Goal: Task Accomplishment & Management: Use online tool/utility

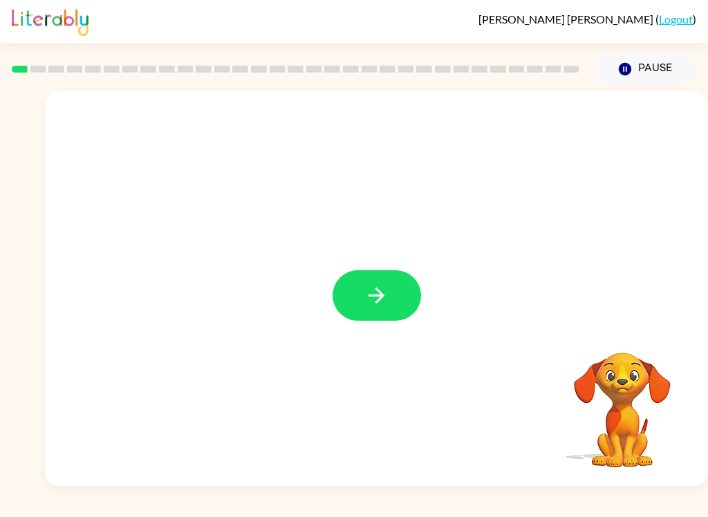
click at [374, 301] on icon "button" at bounding box center [376, 295] width 24 height 24
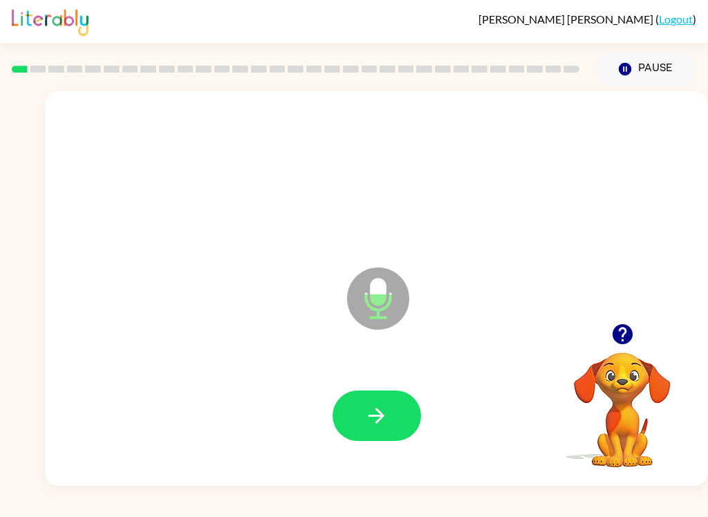
click at [371, 416] on icon "button" at bounding box center [377, 416] width 16 height 16
click at [376, 405] on icon "button" at bounding box center [376, 416] width 24 height 24
click at [355, 425] on button "button" at bounding box center [377, 416] width 88 height 50
click at [376, 426] on icon "button" at bounding box center [376, 416] width 24 height 24
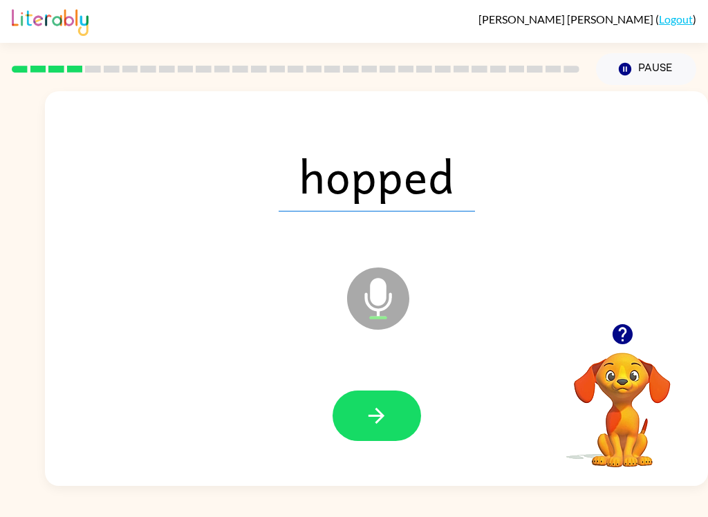
click at [348, 401] on button "button" at bounding box center [377, 416] width 88 height 50
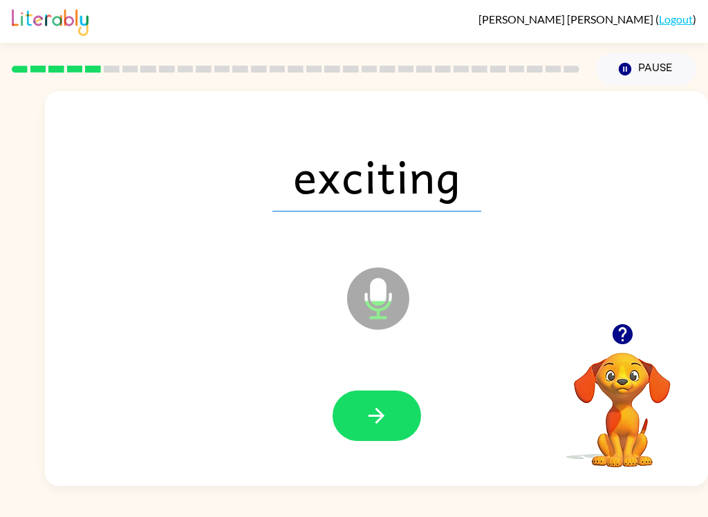
click at [354, 419] on button "button" at bounding box center [377, 416] width 88 height 50
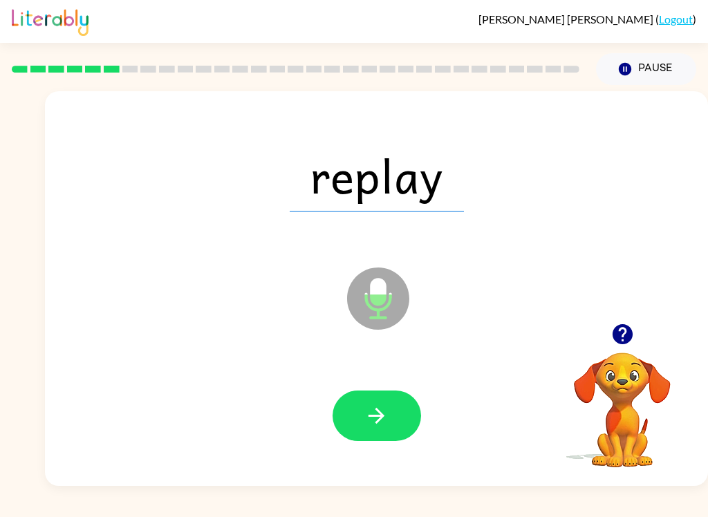
click at [359, 414] on button "button" at bounding box center [377, 416] width 88 height 50
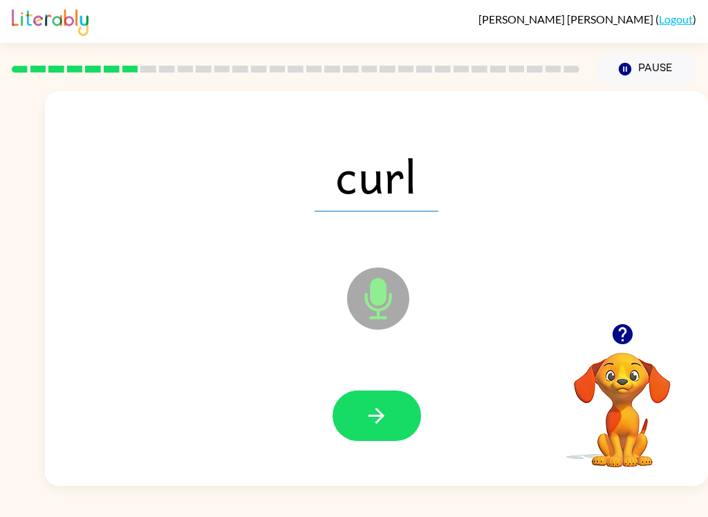
click at [376, 403] on button "button" at bounding box center [377, 416] width 88 height 50
click at [380, 395] on button "button" at bounding box center [377, 416] width 88 height 50
click at [360, 415] on button "button" at bounding box center [377, 416] width 88 height 50
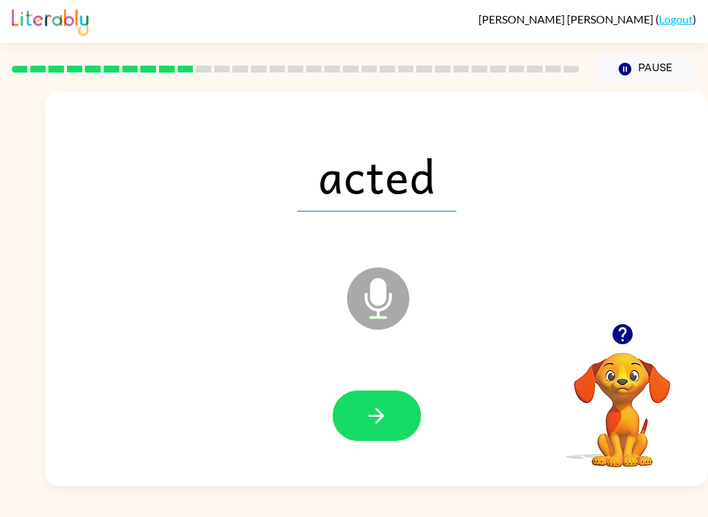
click at [365, 403] on button "button" at bounding box center [377, 416] width 88 height 50
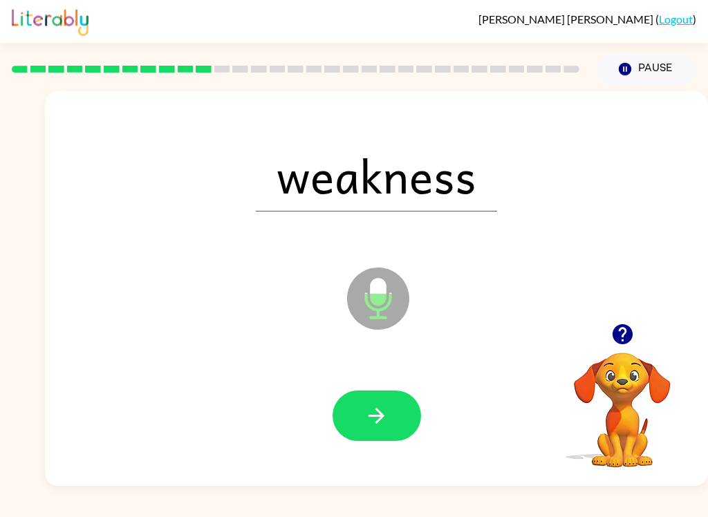
click at [382, 415] on icon "button" at bounding box center [377, 416] width 16 height 16
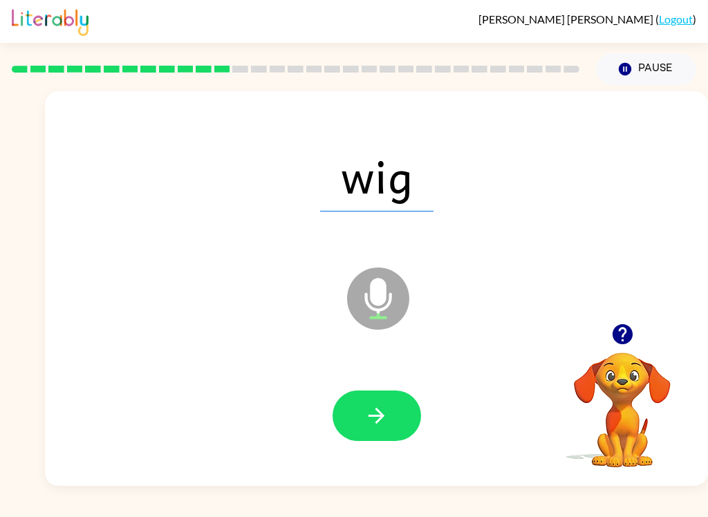
click at [371, 393] on button "button" at bounding box center [377, 416] width 88 height 50
click at [353, 419] on button "button" at bounding box center [377, 416] width 88 height 50
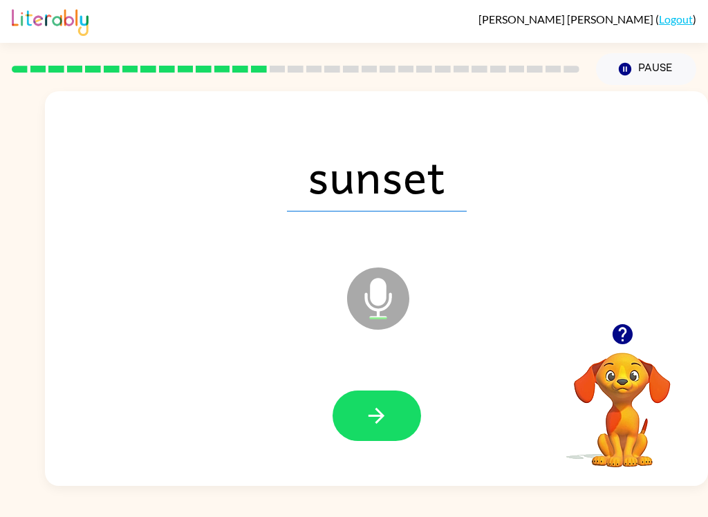
click at [377, 413] on icon "button" at bounding box center [376, 416] width 24 height 24
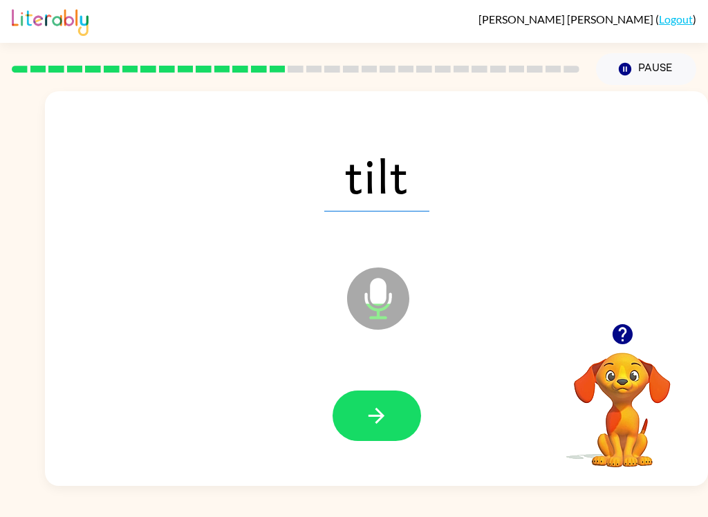
click at [395, 408] on button "button" at bounding box center [377, 416] width 88 height 50
click at [368, 401] on button "button" at bounding box center [377, 416] width 88 height 50
click at [374, 397] on button "button" at bounding box center [377, 416] width 88 height 50
click at [358, 425] on button "button" at bounding box center [377, 416] width 88 height 50
click at [367, 404] on icon "button" at bounding box center [376, 416] width 24 height 24
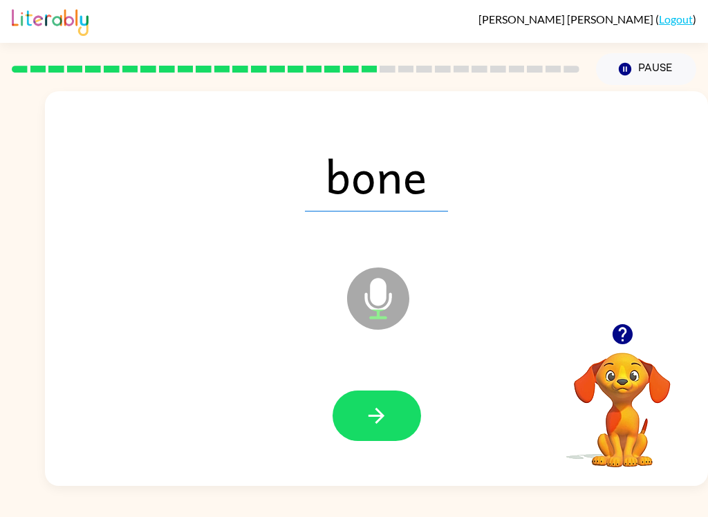
click at [373, 429] on button "button" at bounding box center [377, 416] width 88 height 50
click at [376, 408] on icon "button" at bounding box center [376, 416] width 24 height 24
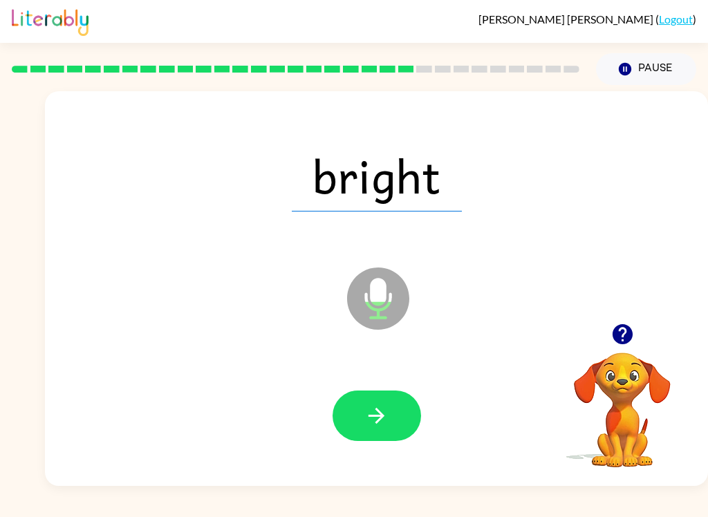
click at [375, 418] on icon "button" at bounding box center [376, 416] width 24 height 24
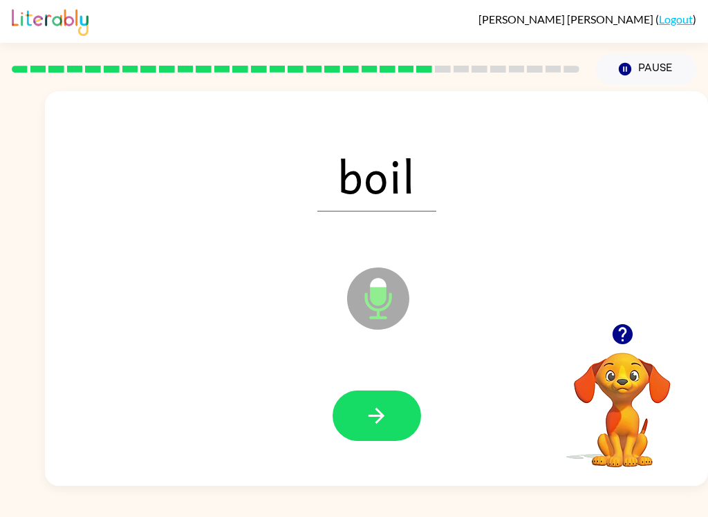
click at [360, 396] on button "button" at bounding box center [377, 416] width 88 height 50
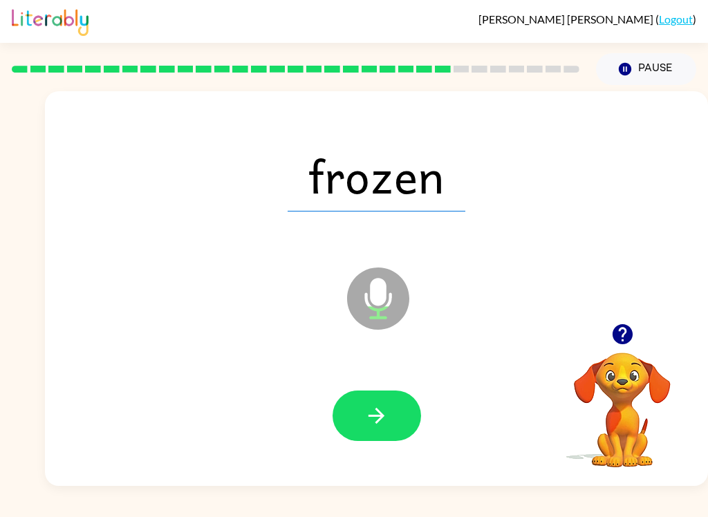
click at [374, 413] on icon "button" at bounding box center [376, 416] width 24 height 24
click at [362, 411] on button "button" at bounding box center [377, 416] width 88 height 50
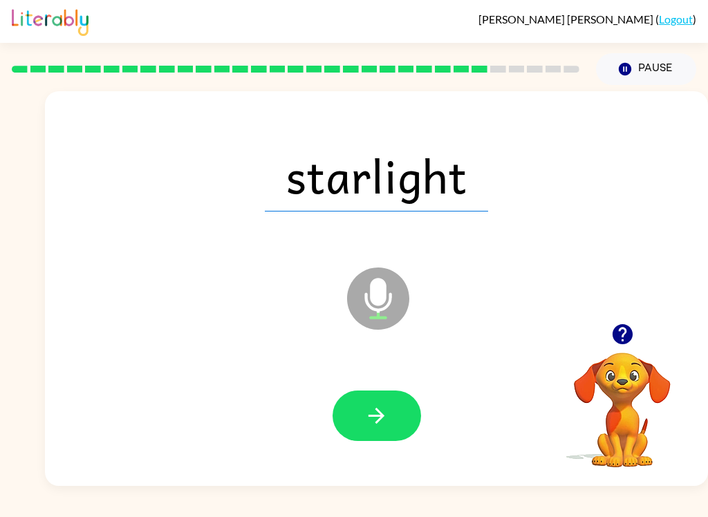
click at [360, 412] on button "button" at bounding box center [377, 416] width 88 height 50
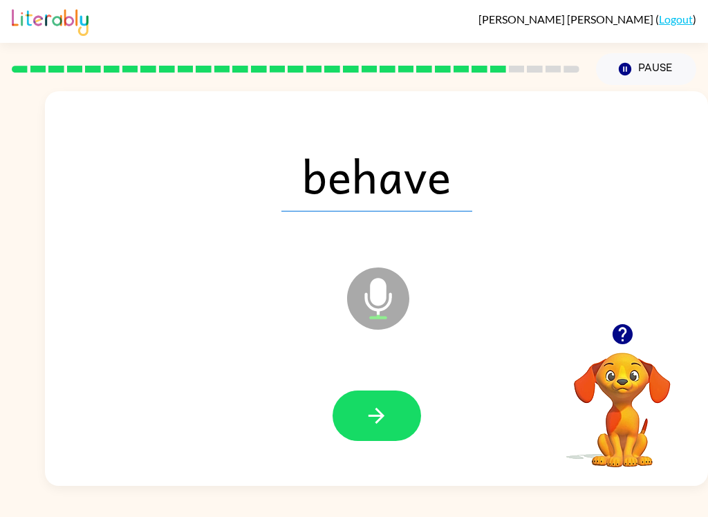
click at [372, 398] on button "button" at bounding box center [377, 416] width 88 height 50
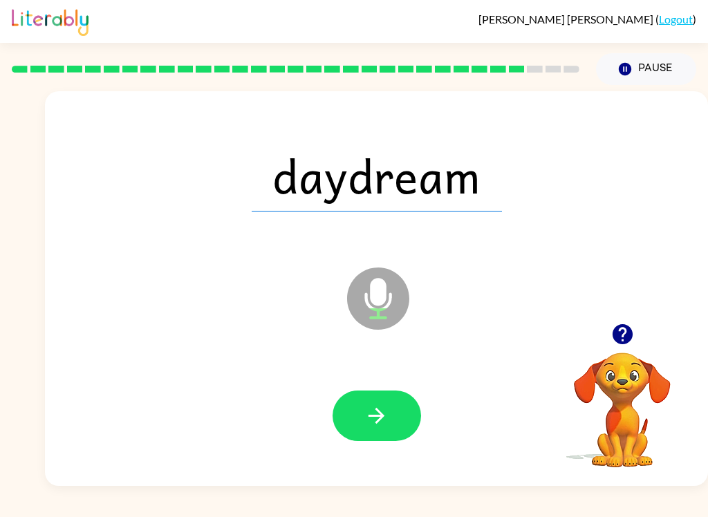
click at [356, 411] on button "button" at bounding box center [377, 416] width 88 height 50
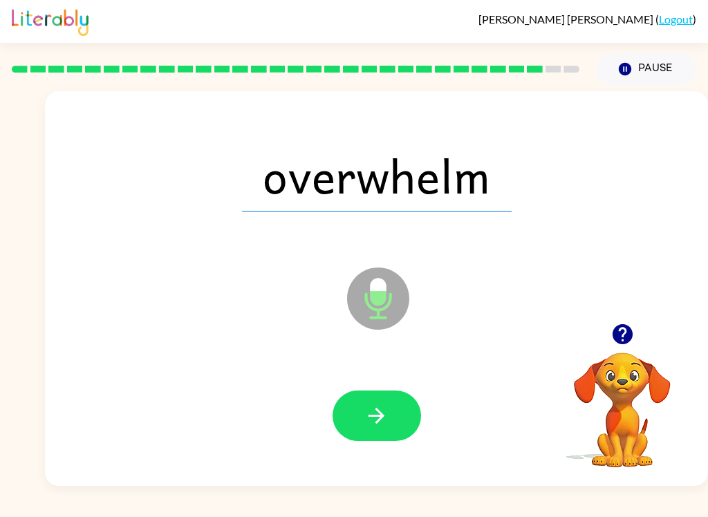
click at [344, 405] on button "button" at bounding box center [377, 416] width 88 height 50
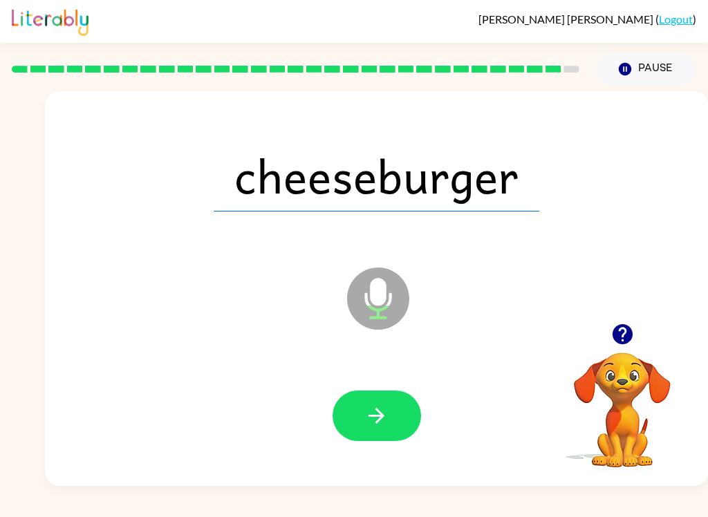
click at [377, 411] on icon "button" at bounding box center [377, 416] width 16 height 16
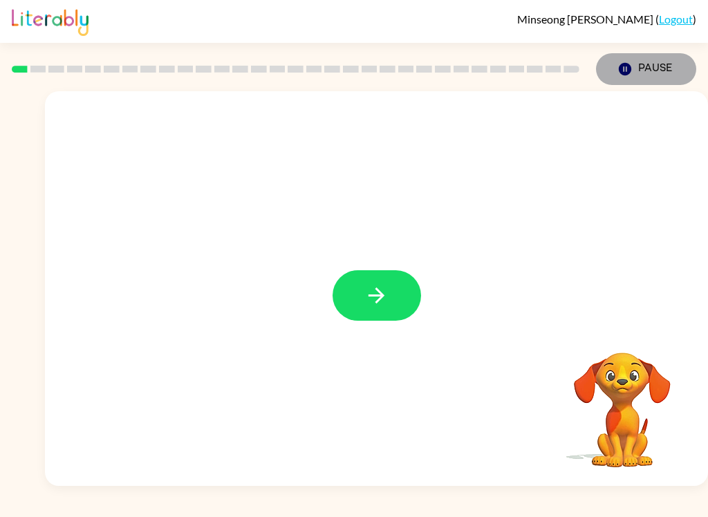
click at [655, 68] on button "Pause Pause" at bounding box center [646, 69] width 100 height 32
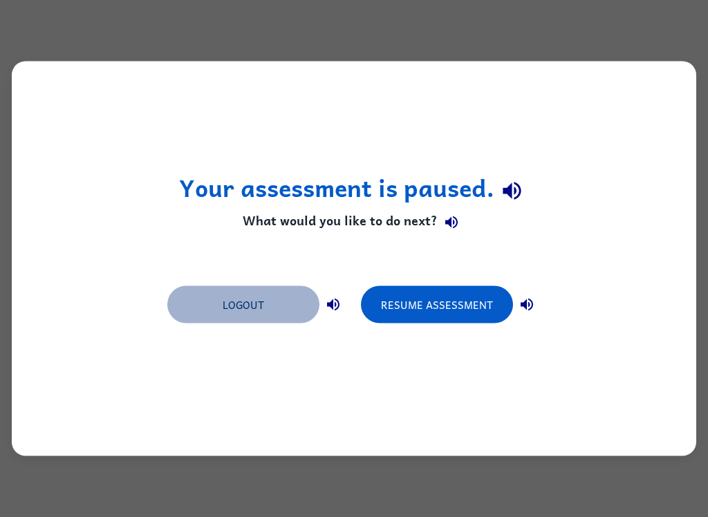
click at [268, 313] on button "Logout" at bounding box center [243, 304] width 152 height 37
